Goal: Navigation & Orientation: Find specific page/section

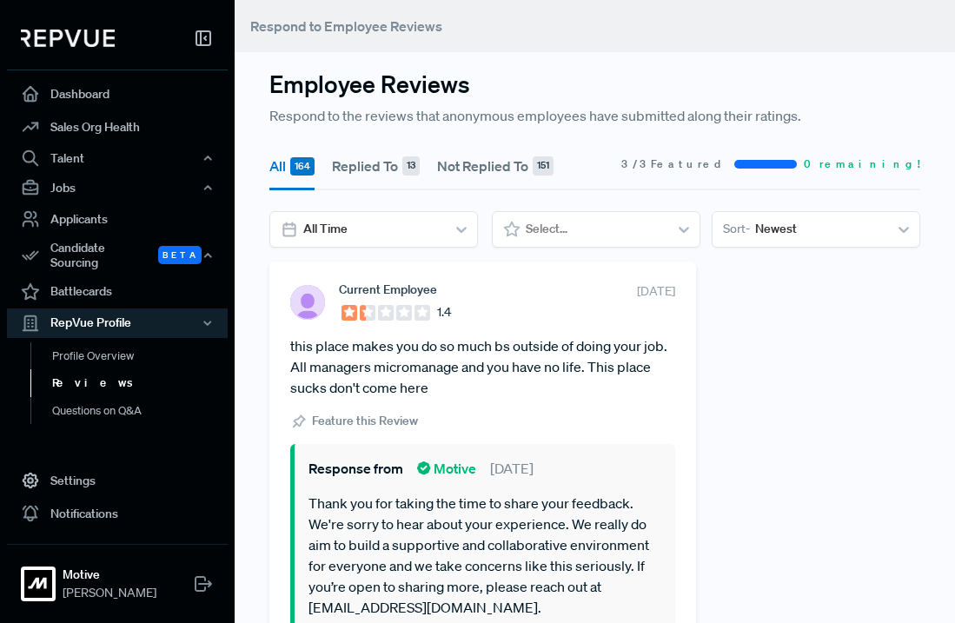
click at [98, 375] on link "Reviews" at bounding box center [140, 383] width 221 height 28
click at [93, 369] on link "Reviews" at bounding box center [140, 383] width 221 height 28
click at [118, 404] on link "Questions on Q&A" at bounding box center [140, 411] width 221 height 28
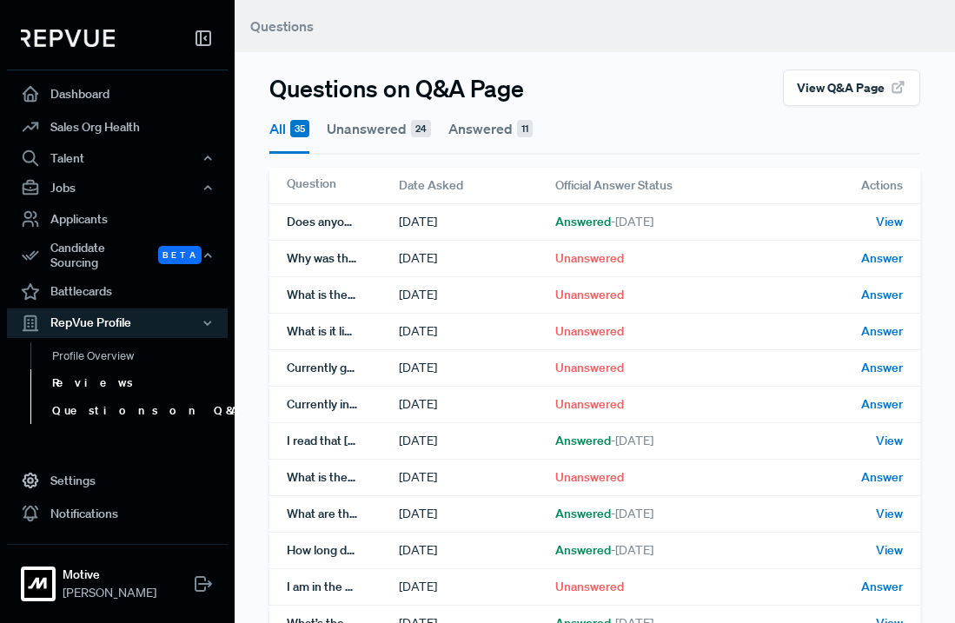
click at [81, 381] on link "Reviews" at bounding box center [140, 383] width 221 height 28
